Goal: Find specific page/section: Find specific page/section

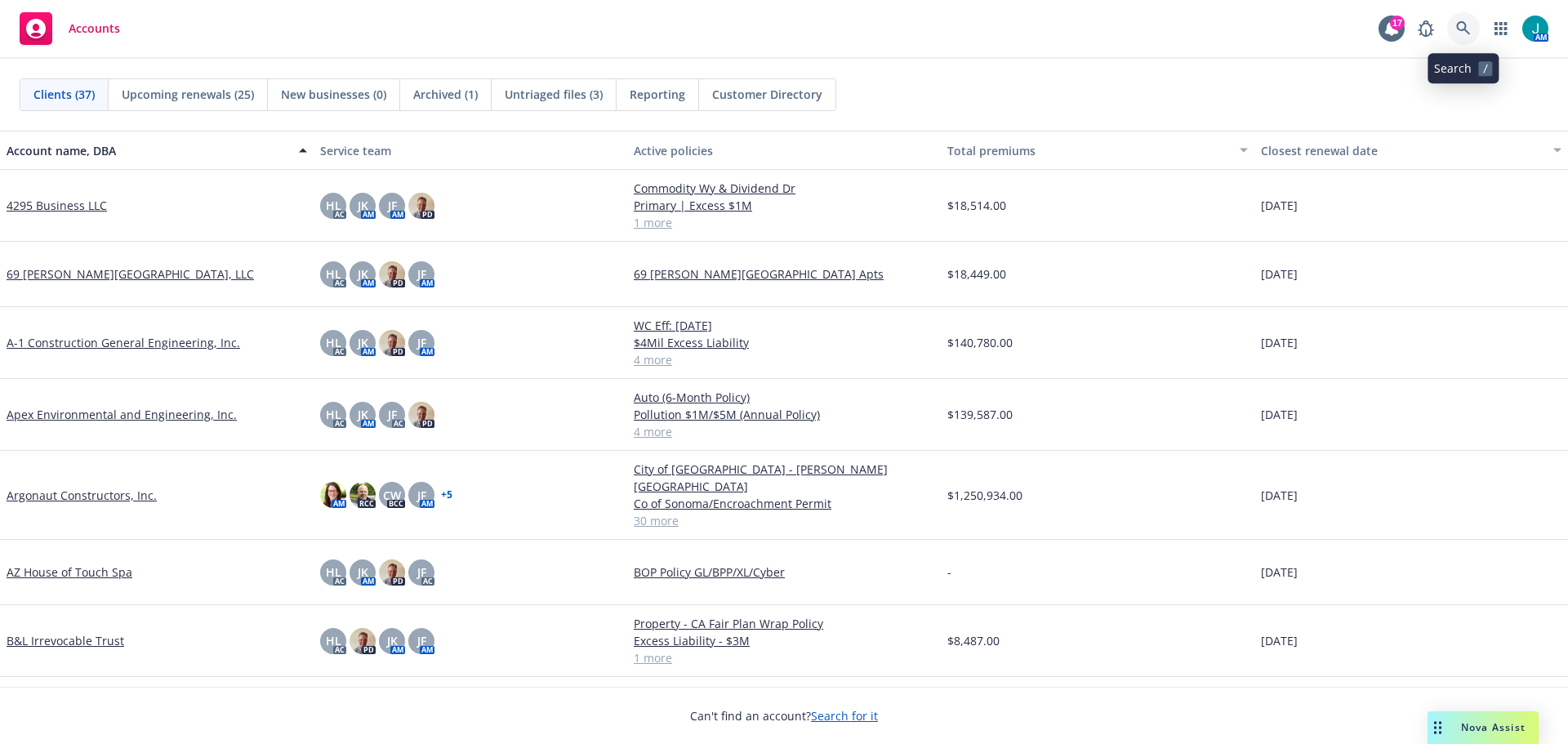
click at [1468, 27] on icon at bounding box center [1464, 29] width 15 height 15
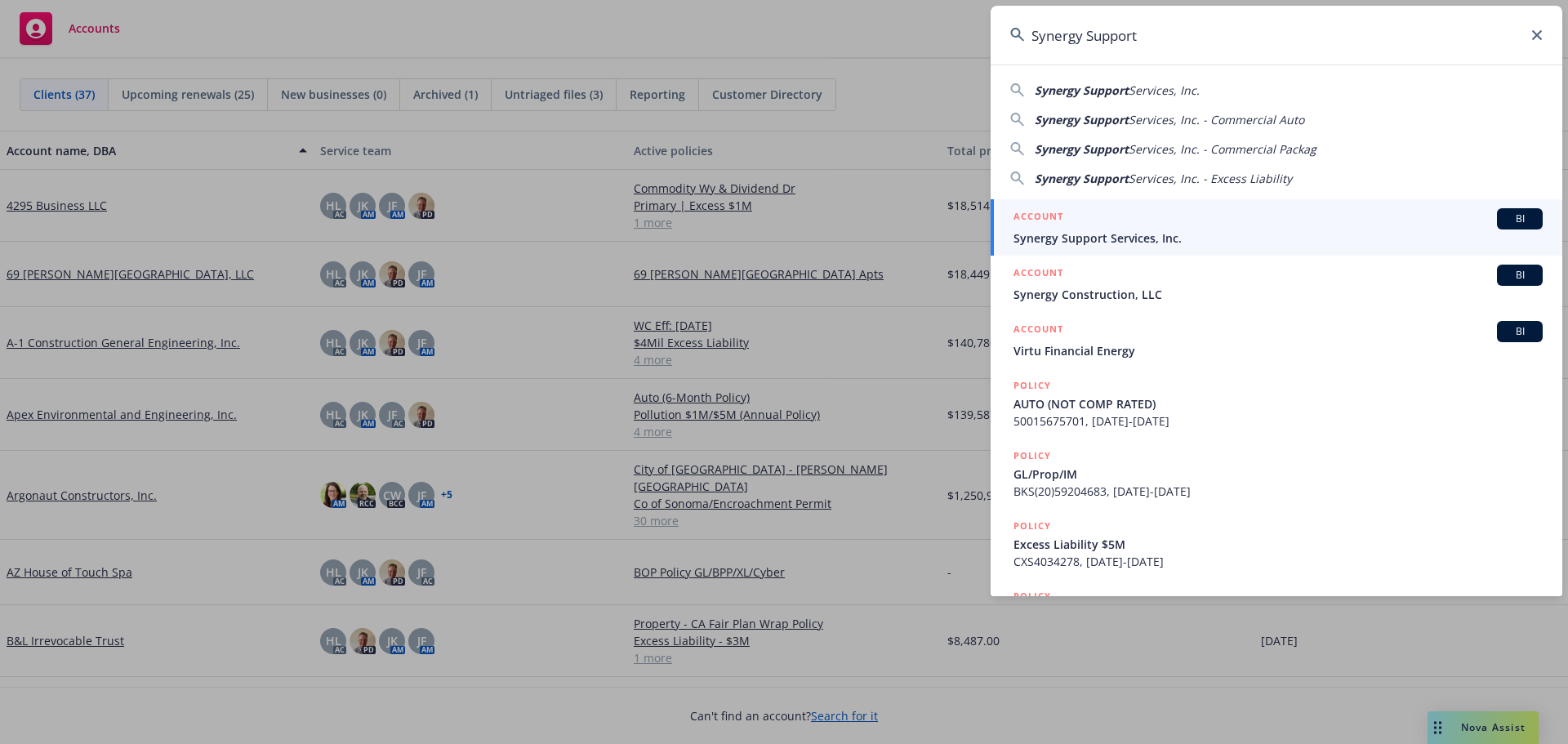
type input "Synergy Support"
click at [1507, 222] on span "BI" at bounding box center [1519, 220] width 33 height 15
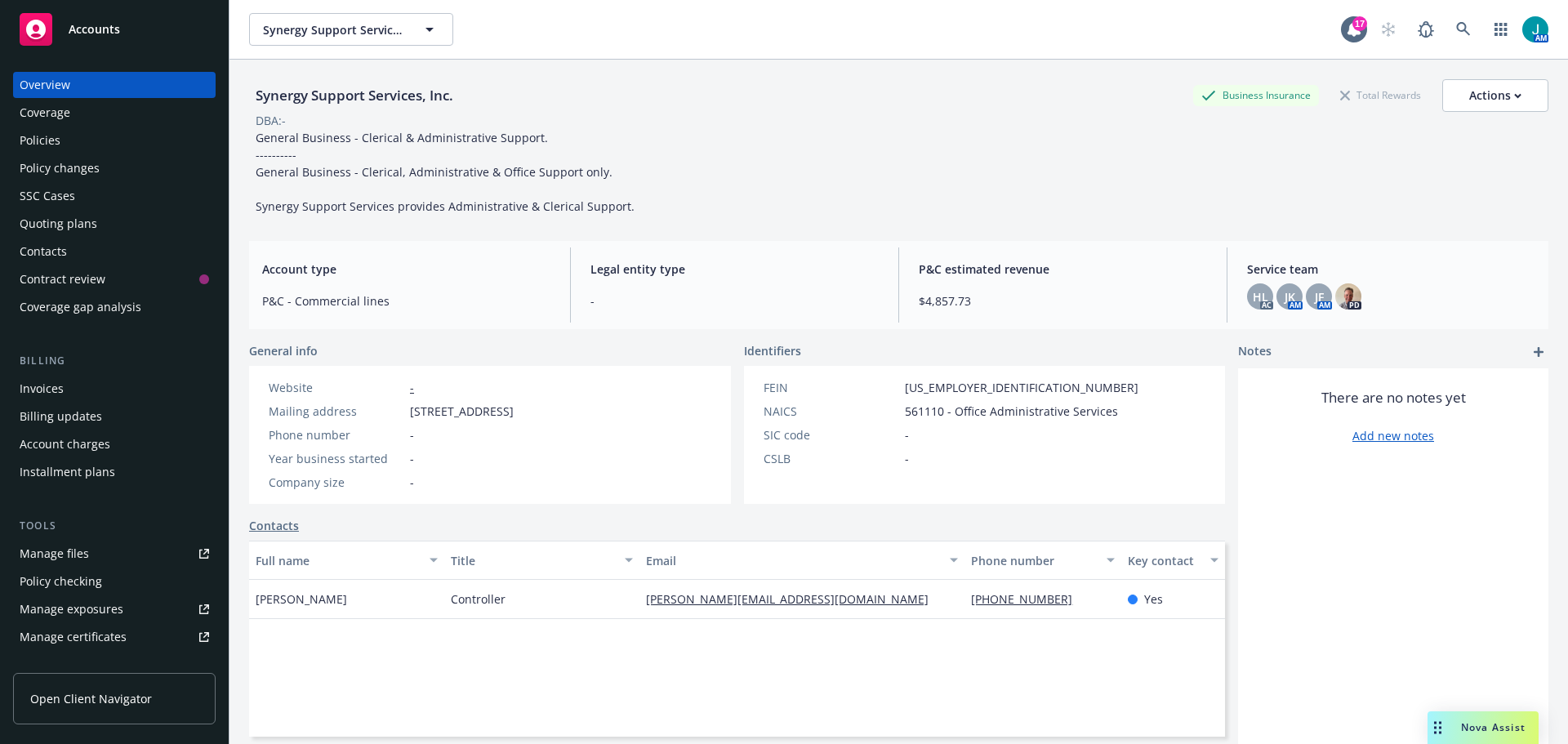
click at [65, 142] on div "Policies" at bounding box center [114, 141] width 189 height 26
